Goal: Task Accomplishment & Management: Manage account settings

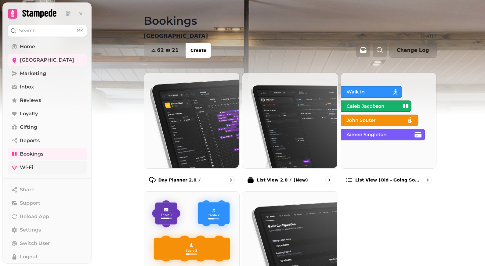
scroll to position [33, 0]
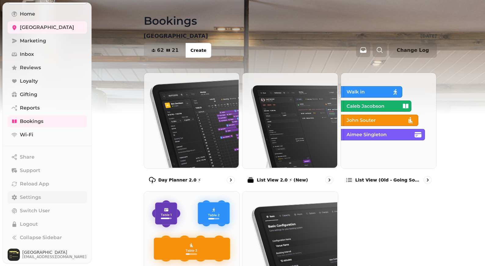
click at [39, 196] on span "Settings" at bounding box center [30, 197] width 21 height 7
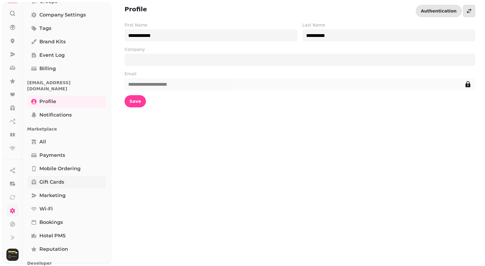
scroll to position [95, 0]
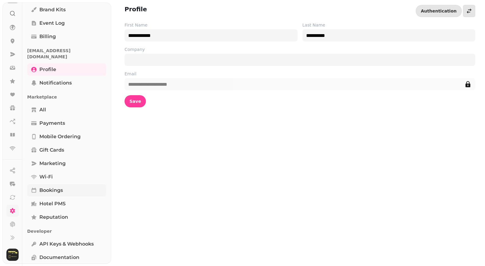
click at [62, 187] on span "Bookings" at bounding box center [51, 190] width 24 height 7
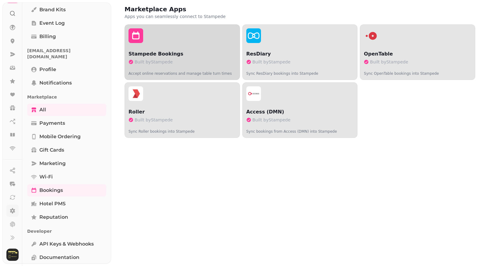
click at [192, 59] on p "Built by Stampede" at bounding box center [181, 62] width 107 height 6
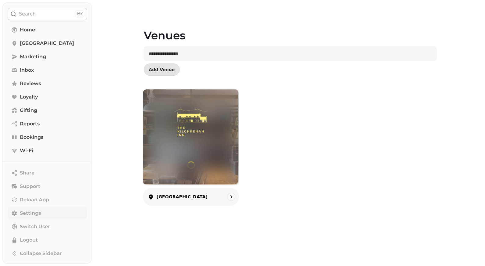
click at [218, 113] on img at bounding box center [191, 126] width 72 height 40
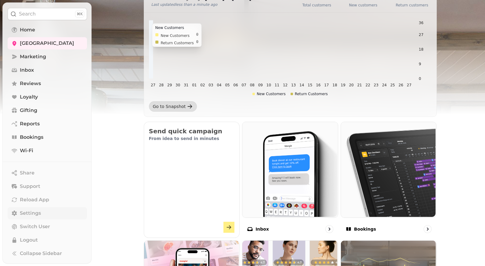
scroll to position [354, 0]
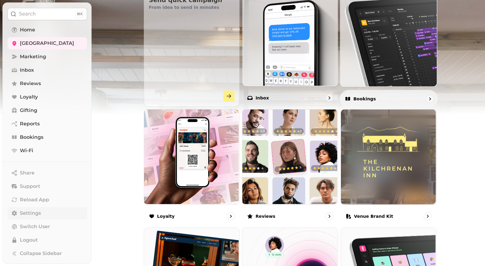
click at [368, 37] on img at bounding box center [387, 37] width 97 height 97
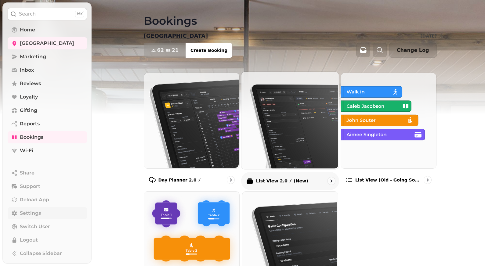
scroll to position [61, 0]
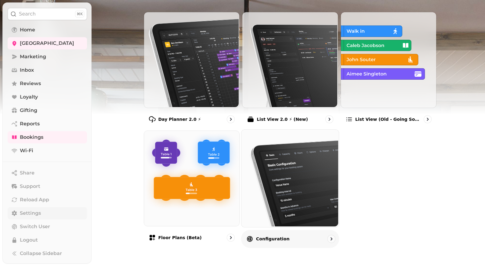
click at [289, 238] on div "Configuration" at bounding box center [290, 239] width 98 height 18
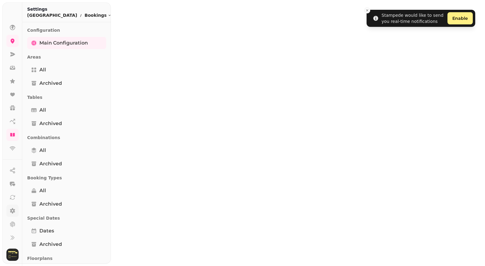
select select "**********"
select select "*"
select select "***"
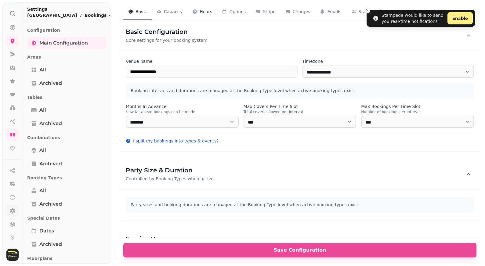
click at [198, 13] on div "Hours 3" at bounding box center [202, 12] width 20 height 6
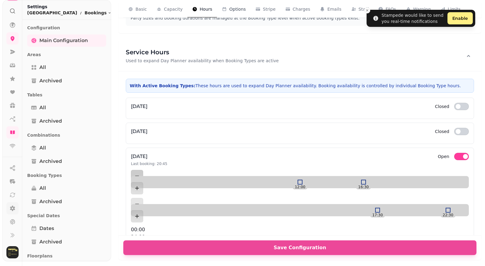
scroll to position [186, 0]
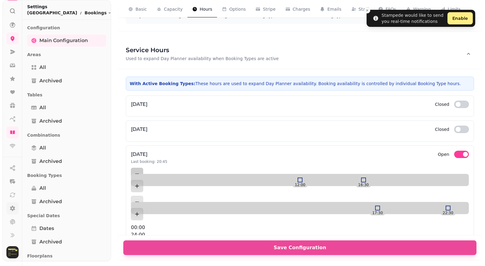
click at [463, 154] on span "button" at bounding box center [465, 154] width 5 height 5
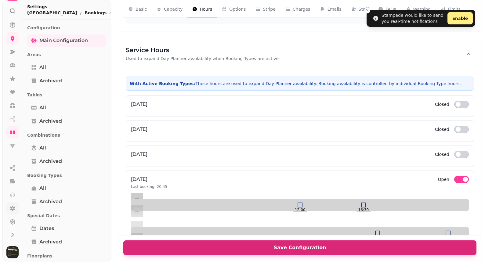
click at [351, 247] on span "Save Configuration" at bounding box center [300, 247] width 338 height 5
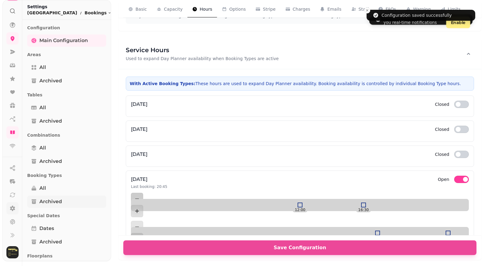
scroll to position [223, 0]
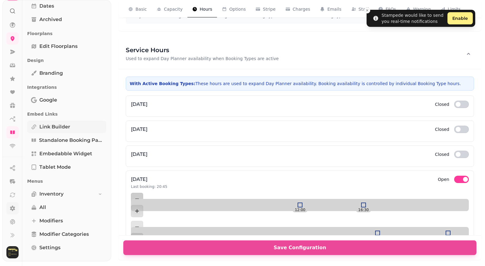
click at [70, 129] on link "Link Builder" at bounding box center [66, 127] width 79 height 12
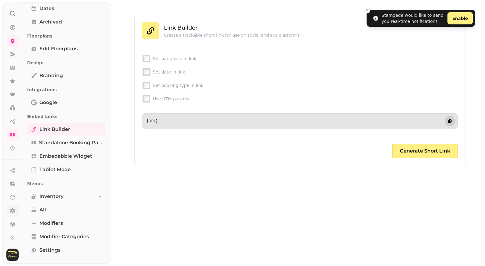
click at [450, 118] on button "button" at bounding box center [450, 121] width 10 height 10
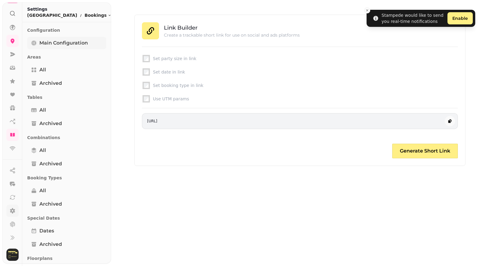
click at [70, 43] on span "Main Configuration" at bounding box center [63, 42] width 49 height 7
select select "**********"
select select "*"
select select "***"
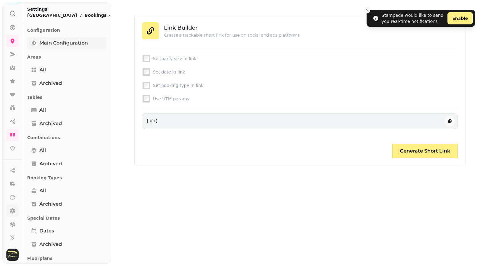
select select "**********"
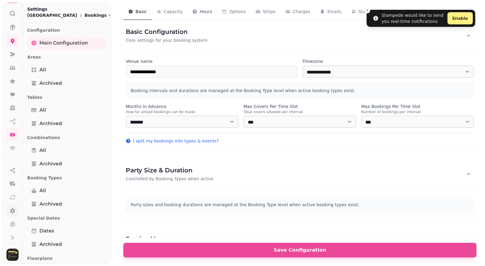
click at [197, 14] on div "Hours 3" at bounding box center [202, 12] width 20 height 6
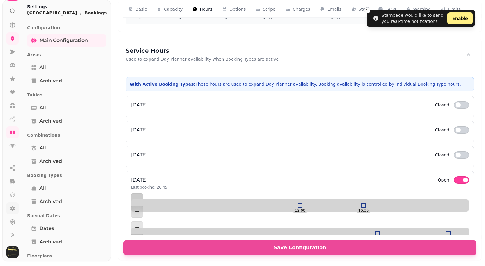
scroll to position [186, 0]
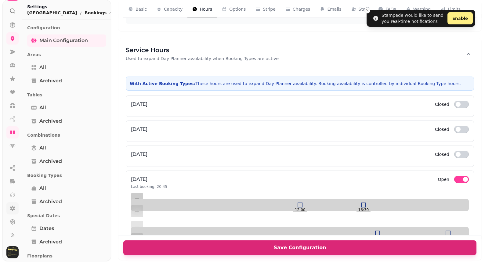
click at [249, 243] on button "Save Configuration" at bounding box center [299, 248] width 353 height 15
